Goal: Information Seeking & Learning: Learn about a topic

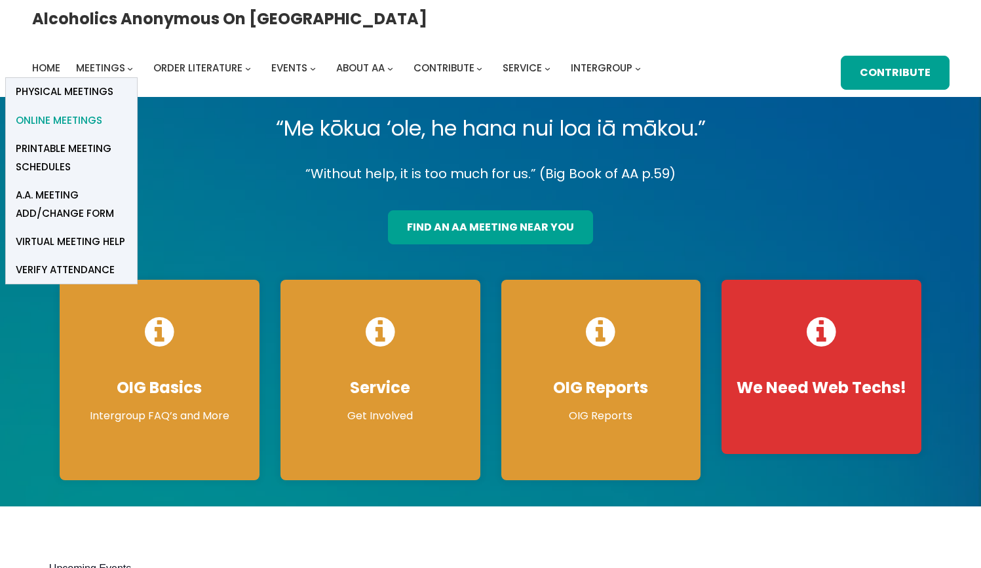
click at [102, 111] on span "Online Meetings" at bounding box center [59, 120] width 87 height 18
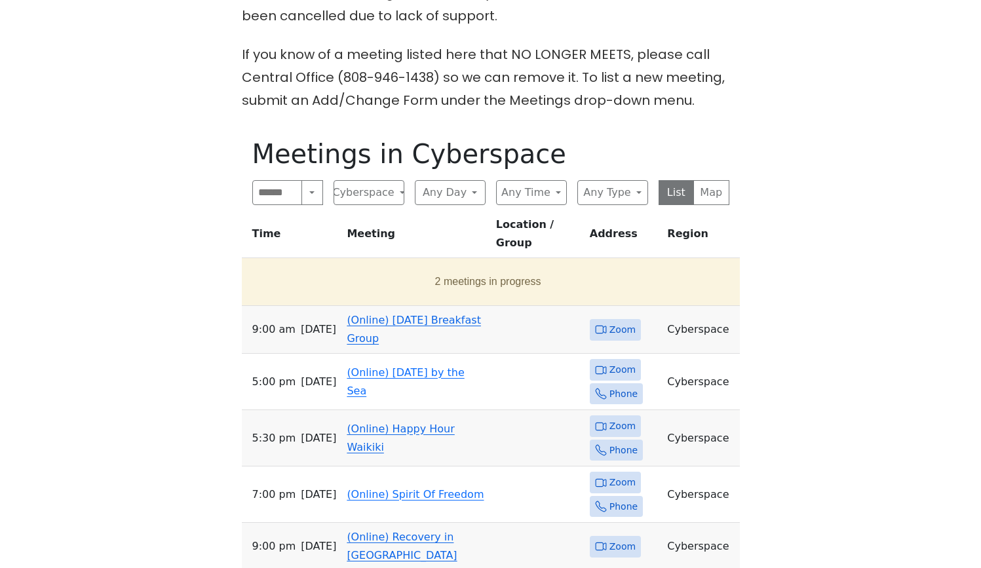
scroll to position [452, 0]
click at [391, 306] on td "(Online) Sunday Breakfast Group" at bounding box center [416, 330] width 149 height 48
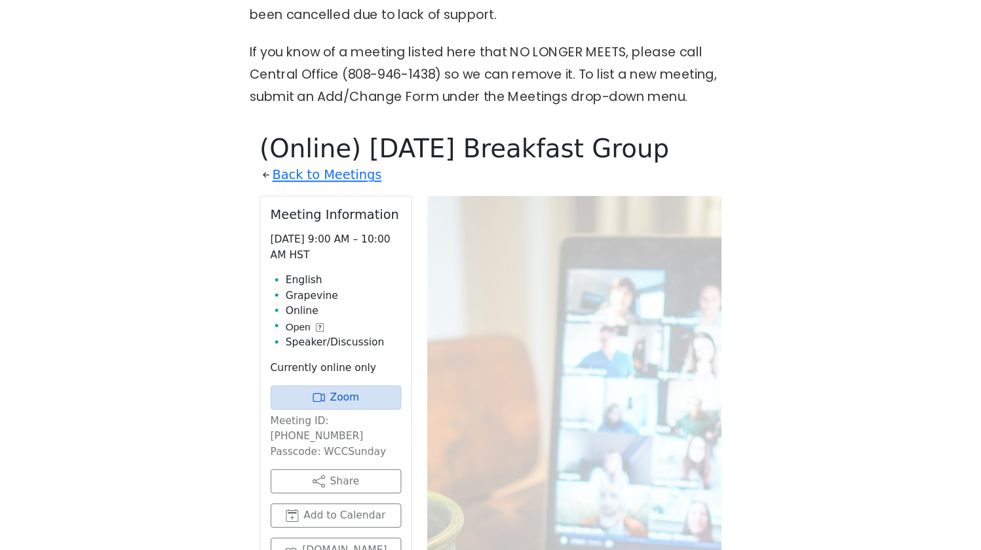
scroll to position [580, 0]
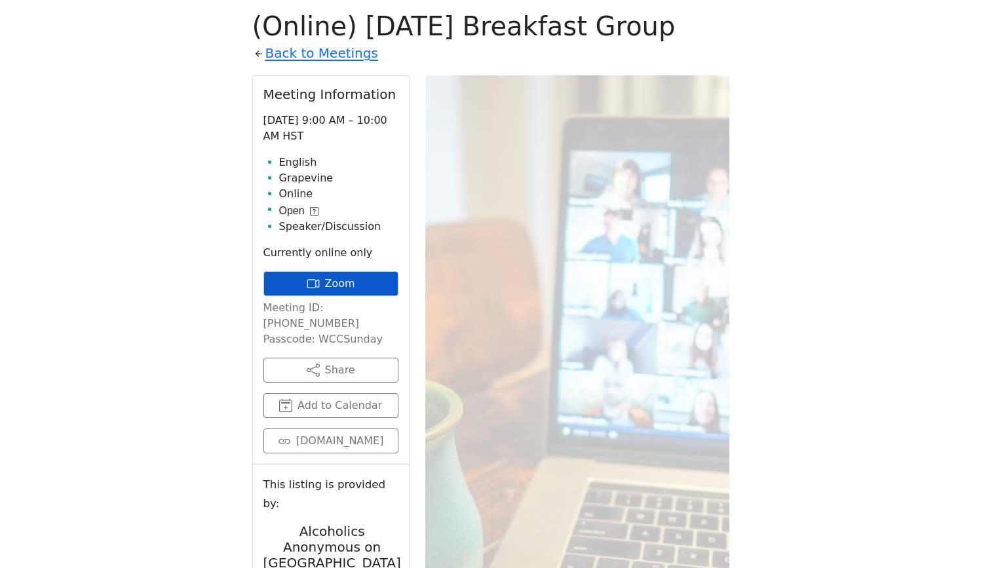
click at [365, 284] on link "Zoom" at bounding box center [331, 283] width 135 height 25
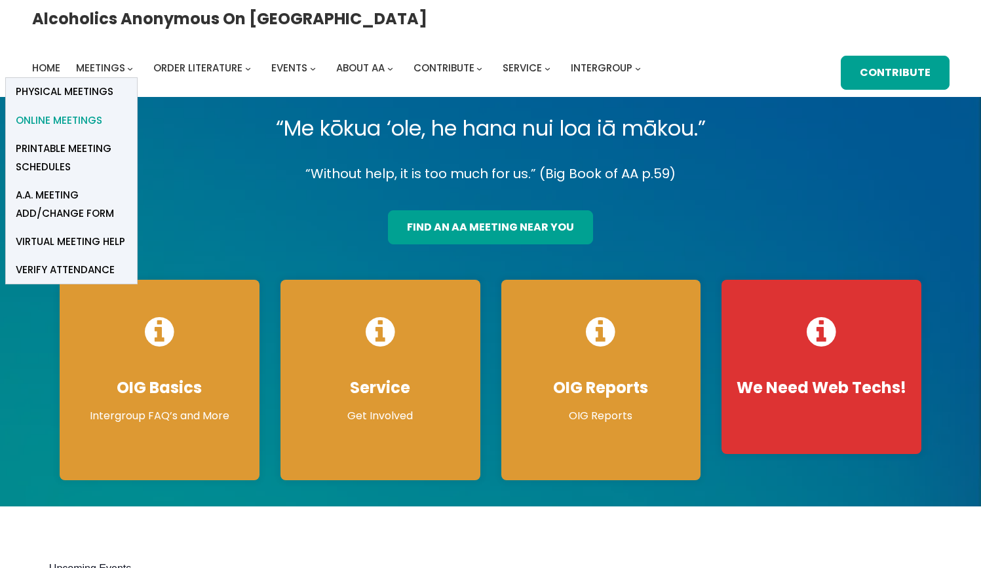
click at [102, 111] on span "Online Meetings" at bounding box center [59, 120] width 87 height 18
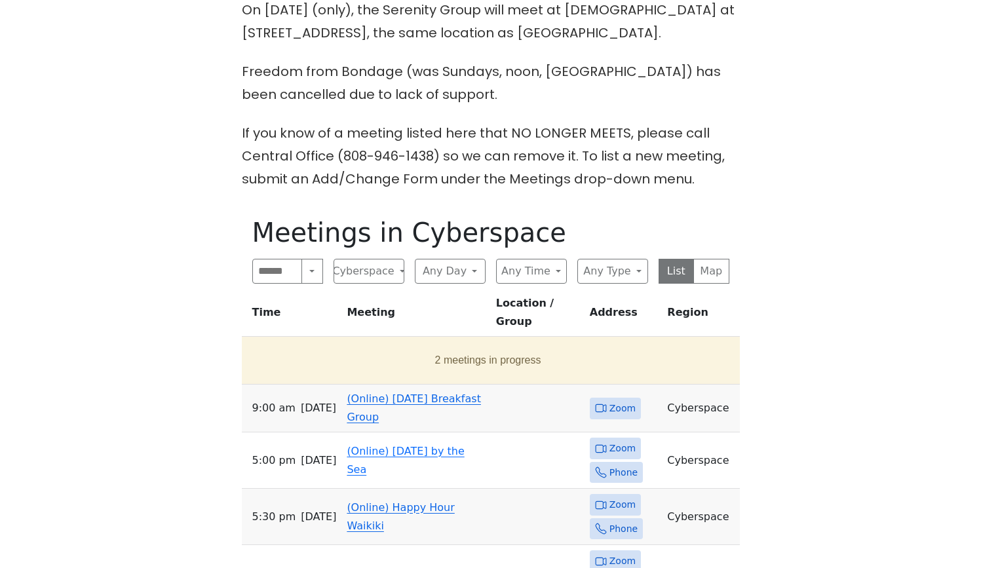
scroll to position [378, 0]
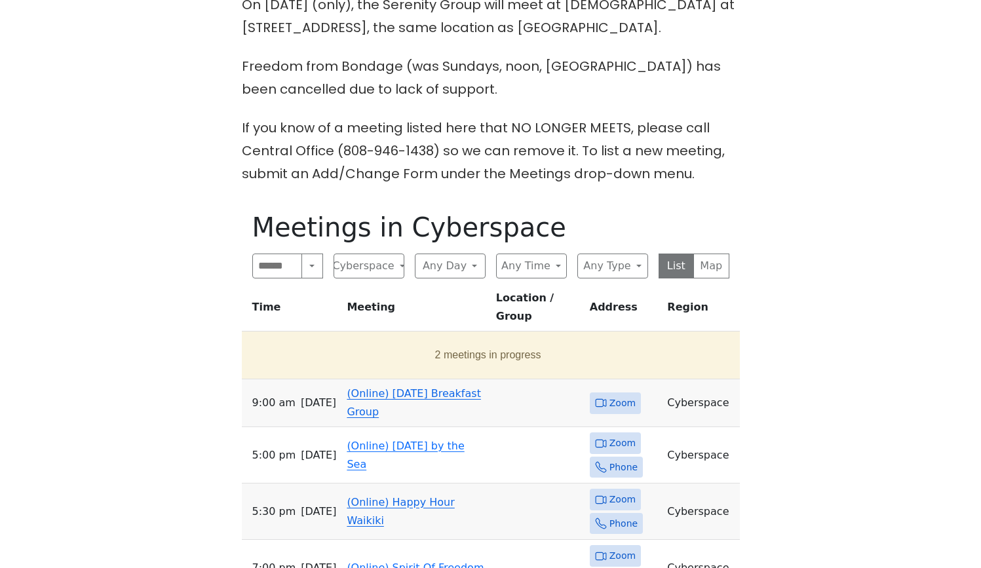
click at [350, 387] on link "(Online) Sunday Breakfast Group" at bounding box center [414, 402] width 134 height 31
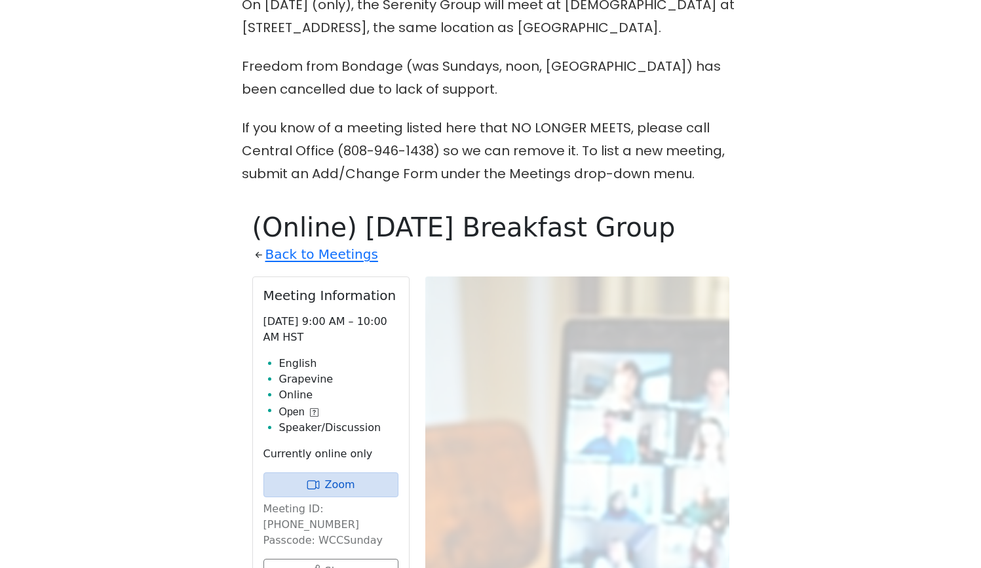
scroll to position [580, 0]
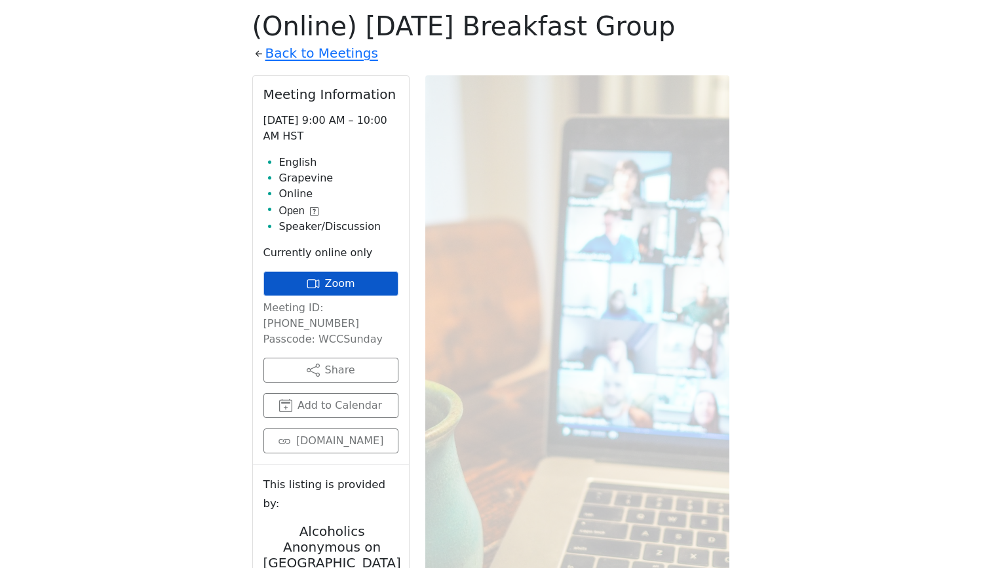
click at [340, 279] on link "Zoom" at bounding box center [331, 283] width 135 height 25
